Goal: Check status: Check status

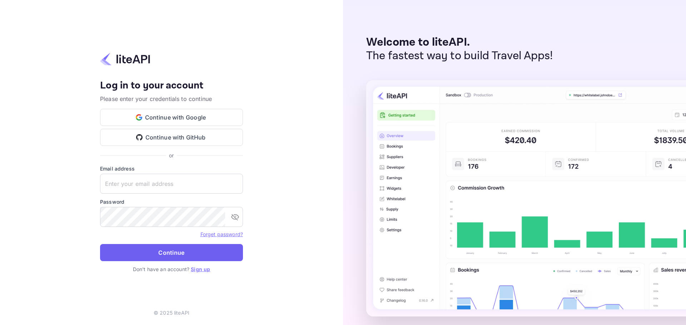
type input "[EMAIL_ADDRESS][DOMAIN_NAME]"
click at [163, 254] on button "Continue" at bounding box center [171, 252] width 143 height 17
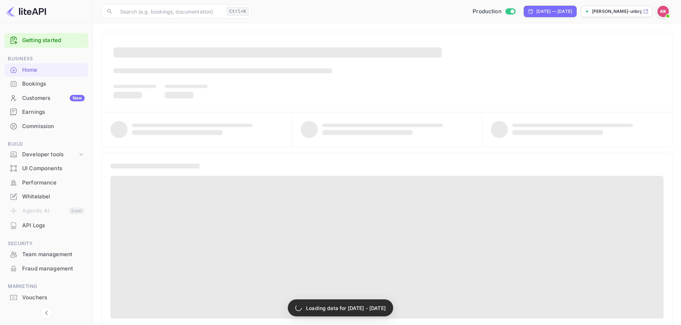
click at [63, 83] on div "Bookings" at bounding box center [53, 84] width 63 height 8
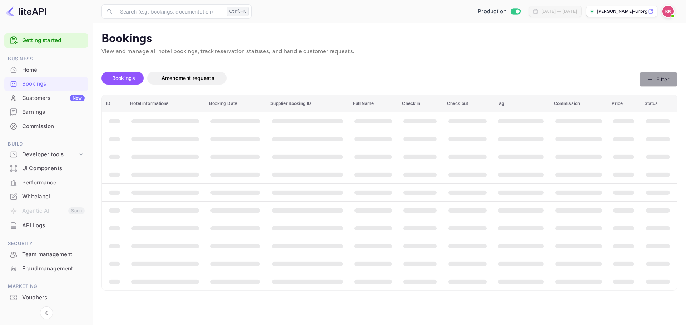
click at [665, 79] on button "Filter" at bounding box center [658, 79] width 38 height 15
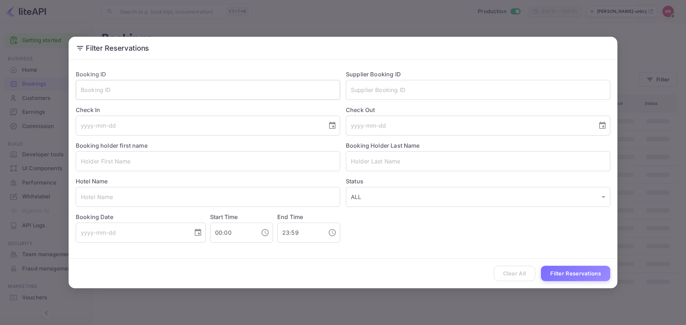
click at [289, 93] on input "text" at bounding box center [208, 90] width 264 height 20
paste input "1145XF3yr"
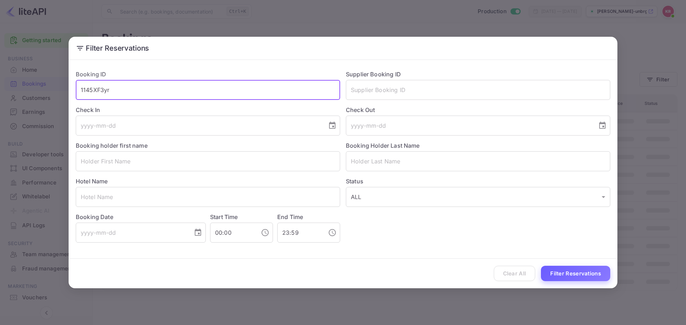
type input "1145XF3yr"
click at [577, 270] on button "Filter Reservations" at bounding box center [575, 273] width 69 height 15
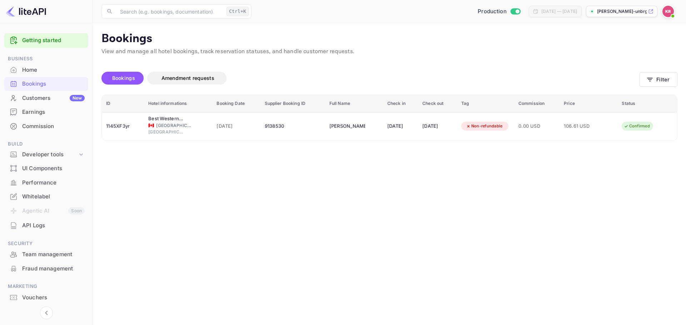
click at [121, 181] on main "Bookings View and manage all hotel bookings, track reservation statuses, and ha…" at bounding box center [389, 174] width 593 height 302
